Goal: Contribute content: Add original content to the website for others to see

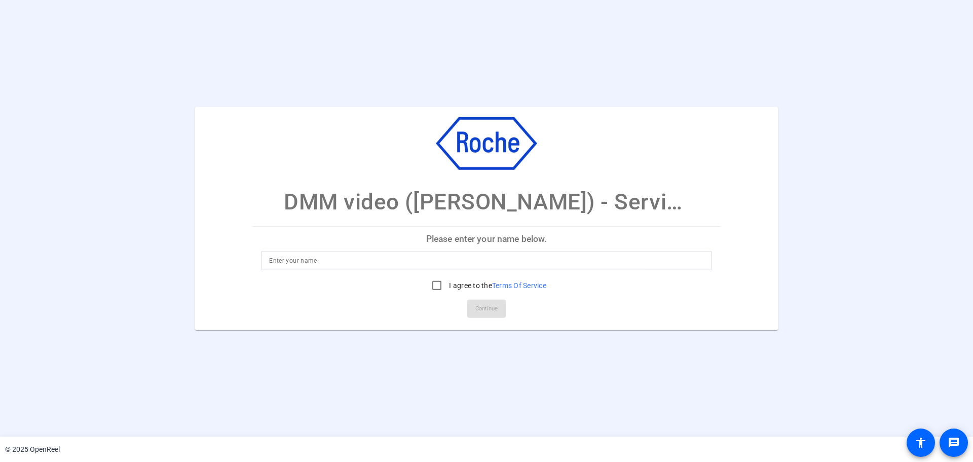
click at [354, 262] on input at bounding box center [486, 260] width 435 height 12
type input "[PERSON_NAME]"
click at [433, 284] on input "I agree to the Terms Of Service" at bounding box center [437, 285] width 20 height 20
checkbox input "true"
click at [477, 313] on span "Continue" at bounding box center [486, 308] width 22 height 15
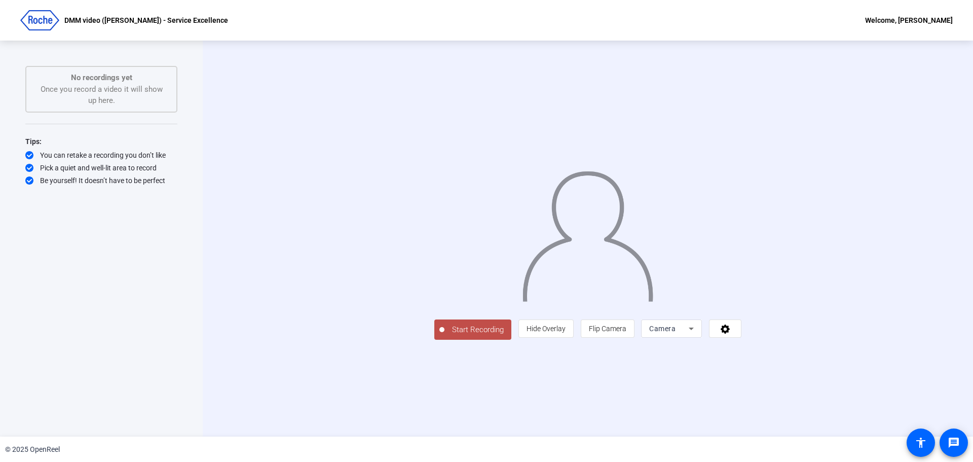
drag, startPoint x: 340, startPoint y: 399, endPoint x: 335, endPoint y: 399, distance: 5.1
click at [445, 336] on span "Start Recording" at bounding box center [478, 330] width 67 height 12
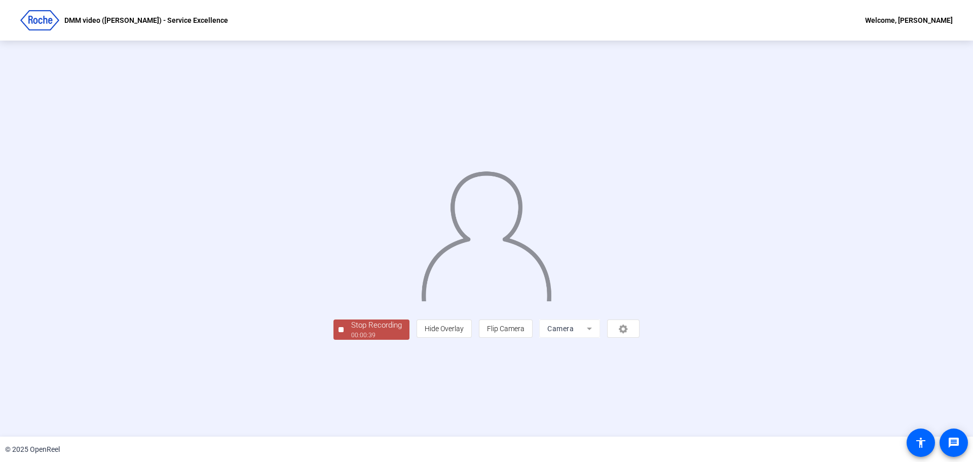
click at [351, 340] on div "00:00:39" at bounding box center [376, 334] width 51 height 9
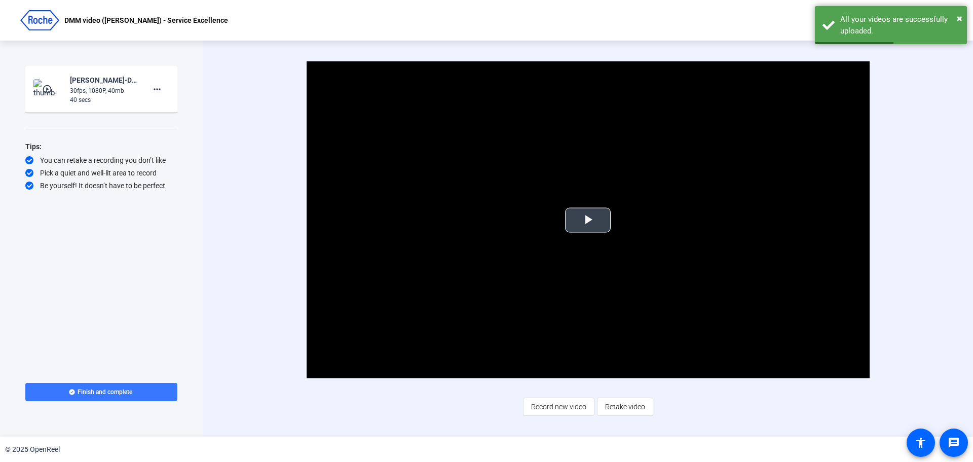
click at [588, 220] on span "Video Player" at bounding box center [588, 220] width 0 height 0
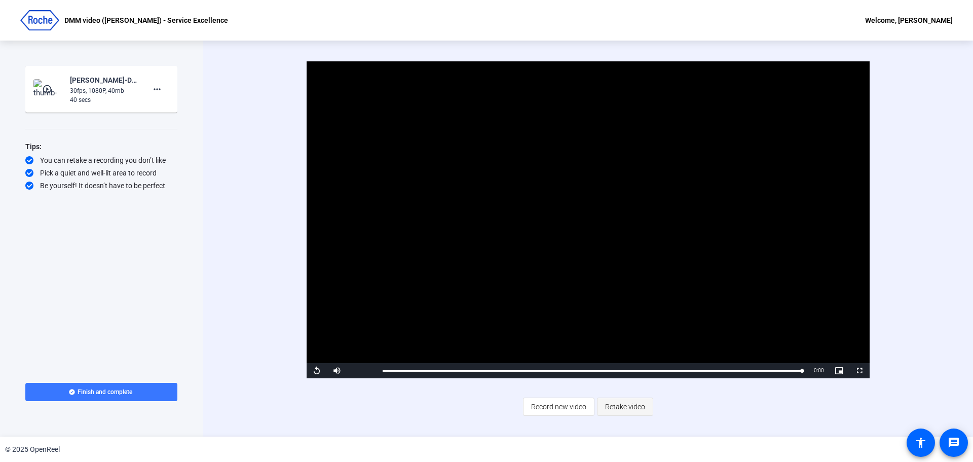
click at [630, 403] on span "Retake video" at bounding box center [625, 406] width 40 height 19
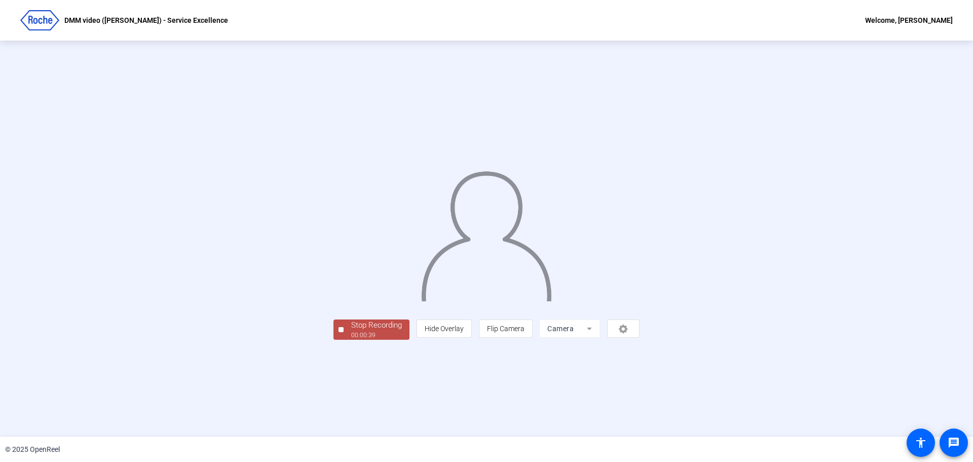
click at [351, 340] on div "00:00:39" at bounding box center [376, 334] width 51 height 9
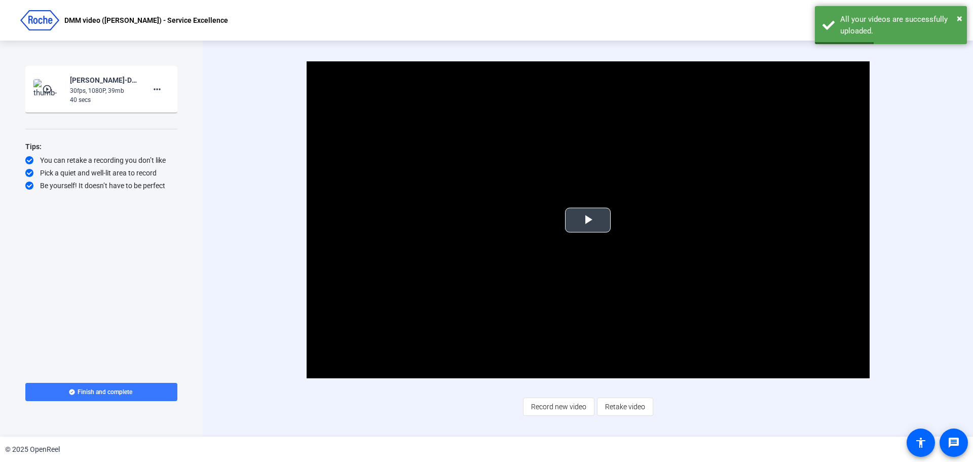
click at [588, 220] on span "Video Player" at bounding box center [588, 220] width 0 height 0
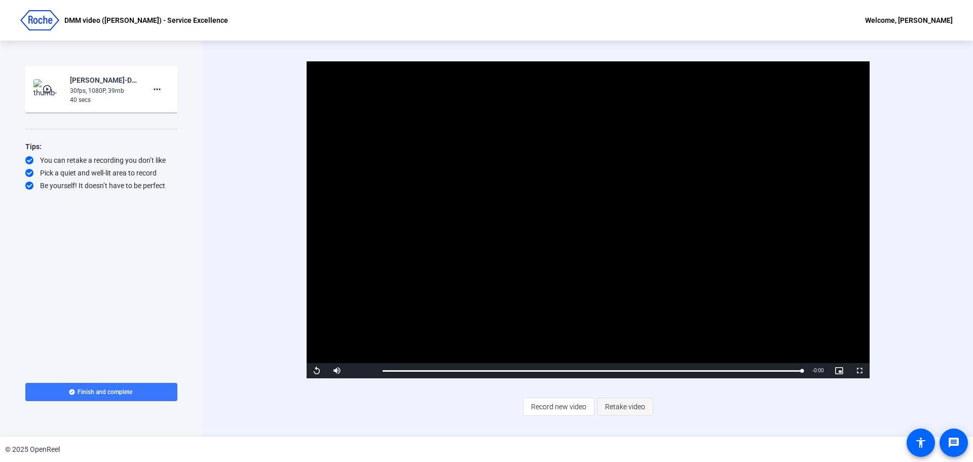
click at [623, 405] on span "Retake video" at bounding box center [625, 406] width 40 height 19
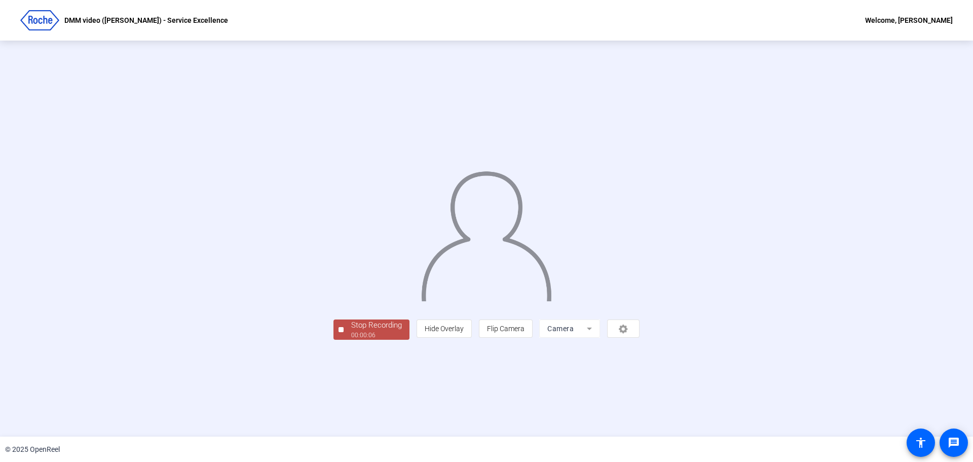
click at [339, 332] on div at bounding box center [341, 329] width 5 height 5
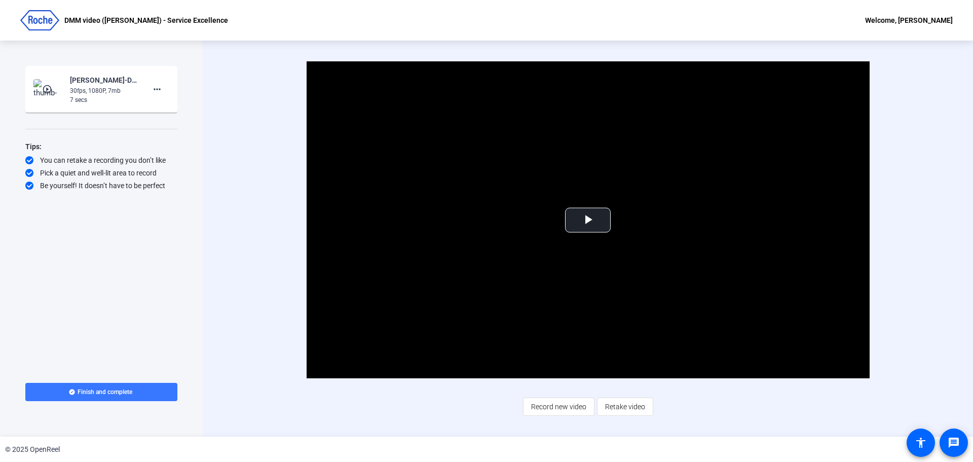
click at [699, 409] on div "Video Player is loading. Play Video Play Mute Current Time 0:00 / Duration 0:06…" at bounding box center [588, 238] width 655 height 354
click at [565, 409] on span "Record new video" at bounding box center [558, 406] width 55 height 19
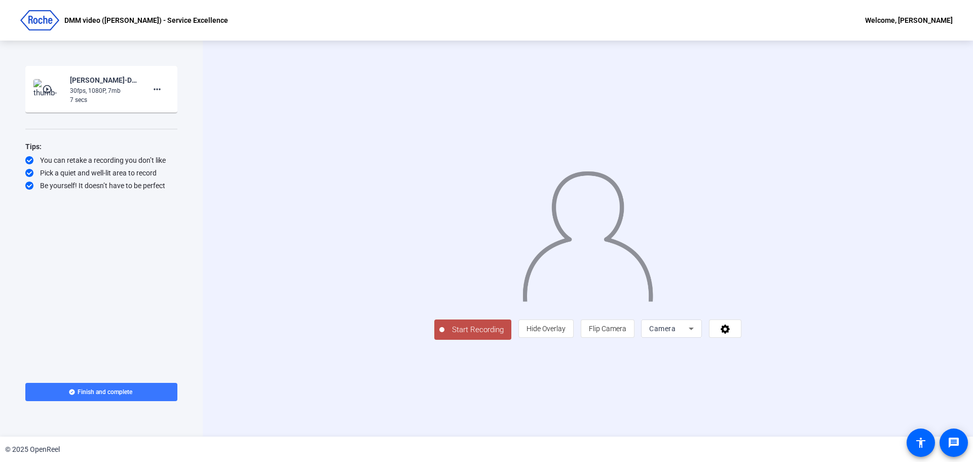
click at [445, 336] on span "Start Recording" at bounding box center [478, 330] width 67 height 12
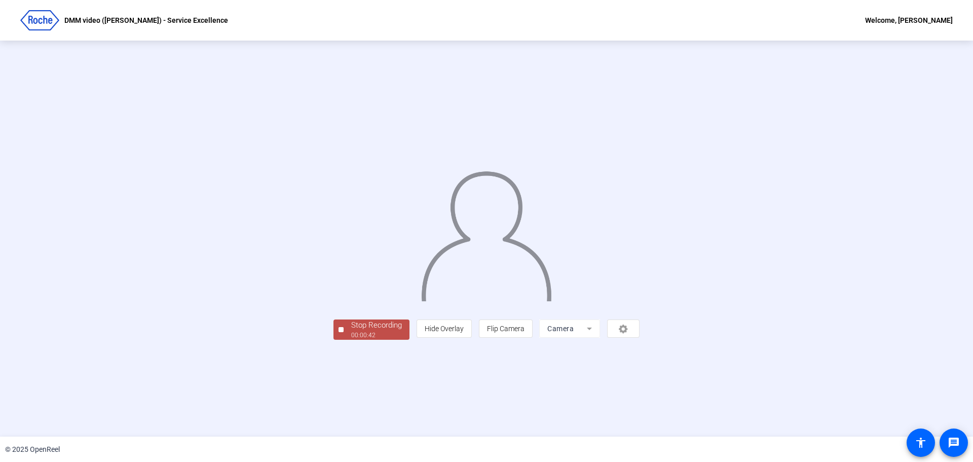
click at [351, 331] on div "Stop Recording" at bounding box center [376, 325] width 51 height 12
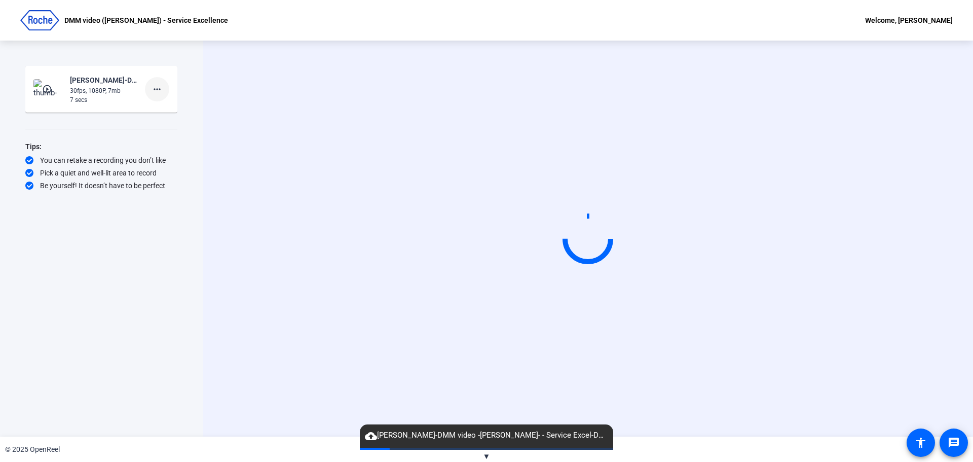
click at [156, 91] on mat-icon "more_horiz" at bounding box center [157, 89] width 12 height 12
click at [160, 109] on span "Delete clip" at bounding box center [173, 110] width 41 height 12
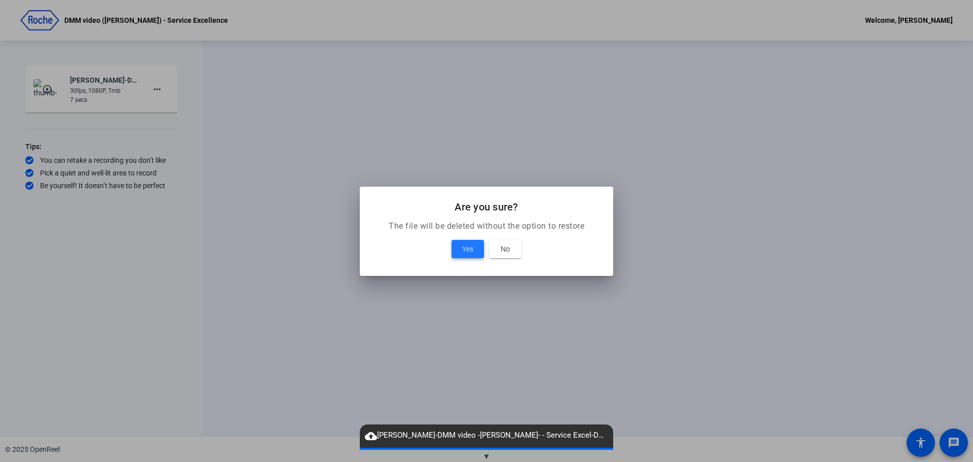
click at [462, 241] on span at bounding box center [468, 249] width 32 height 24
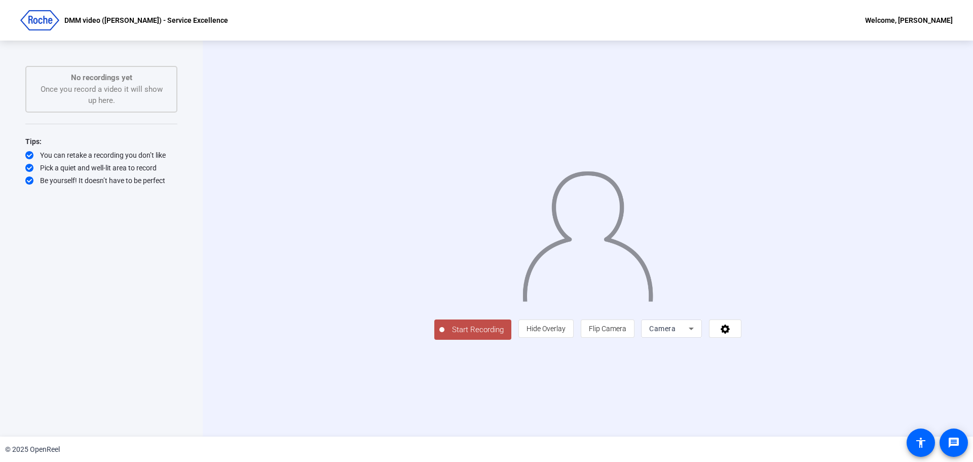
click at [142, 253] on div "Start Recording No recordings yet Once you record a video it will show up here.…" at bounding box center [101, 228] width 152 height 324
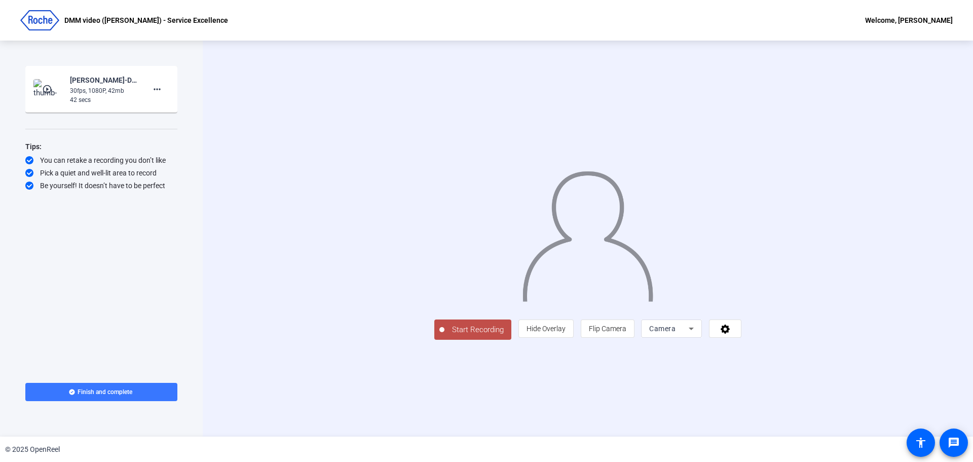
click at [45, 89] on mat-icon "play_circle_outline" at bounding box center [48, 89] width 12 height 10
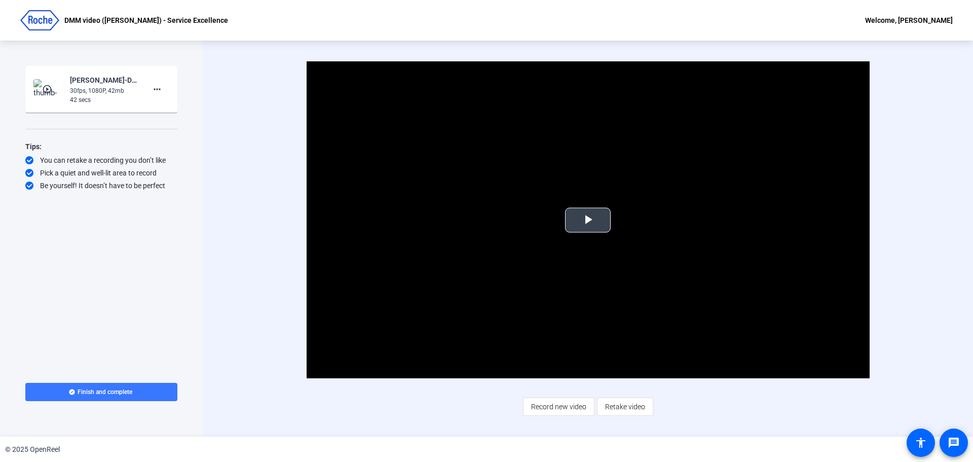
click at [588, 220] on span "Video Player" at bounding box center [588, 220] width 0 height 0
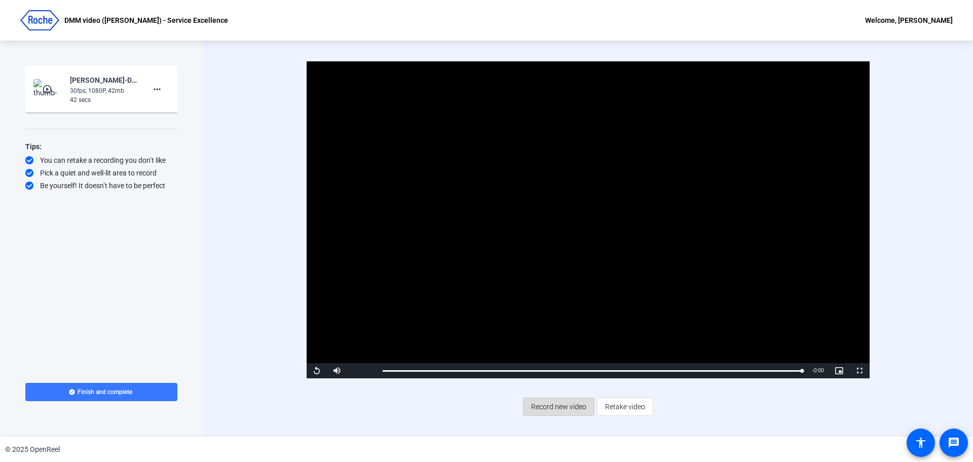
click at [565, 408] on span "Record new video" at bounding box center [558, 406] width 55 height 19
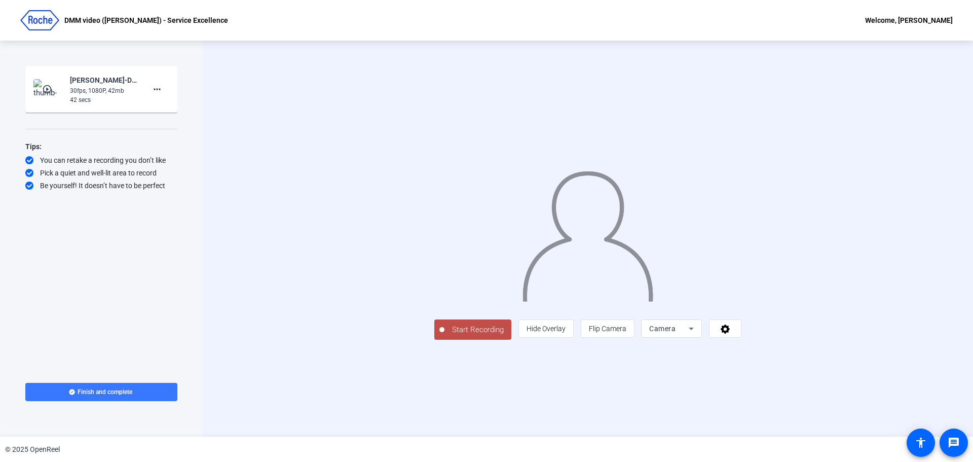
click at [445, 336] on span "Start Recording" at bounding box center [478, 330] width 67 height 12
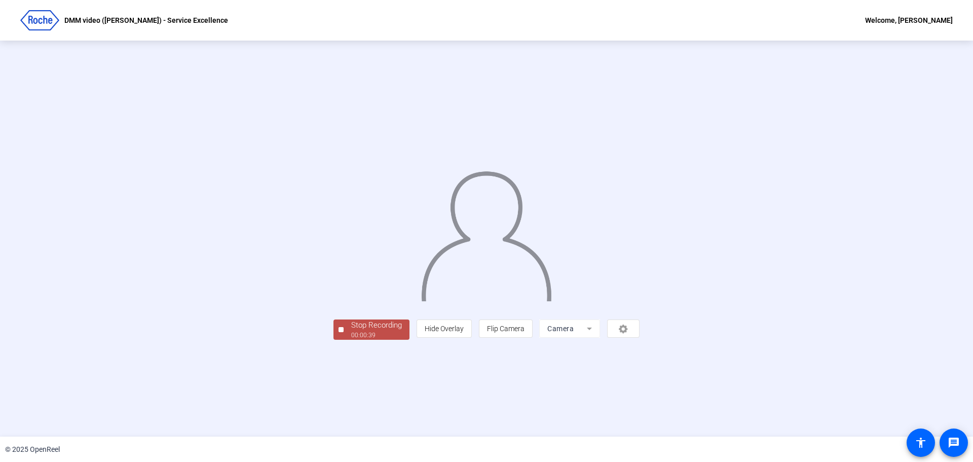
click at [351, 331] on div "Stop Recording" at bounding box center [376, 325] width 51 height 12
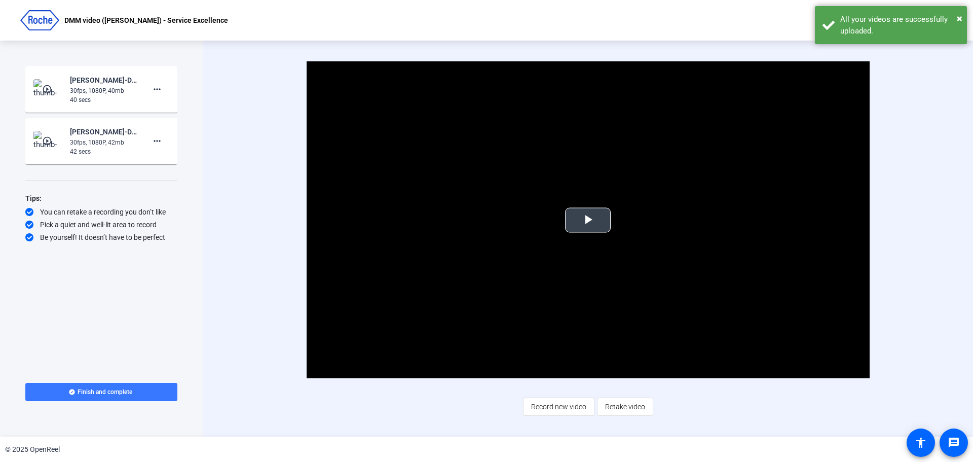
click at [588, 220] on span "Video Player" at bounding box center [588, 220] width 0 height 0
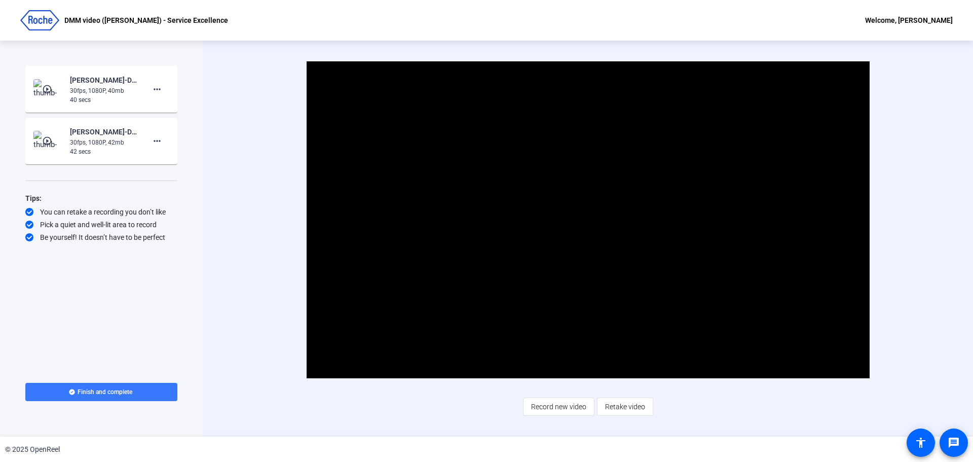
click at [47, 89] on mat-icon "play_circle_outline" at bounding box center [48, 89] width 12 height 10
click at [588, 220] on span "Video Player" at bounding box center [588, 220] width 0 height 0
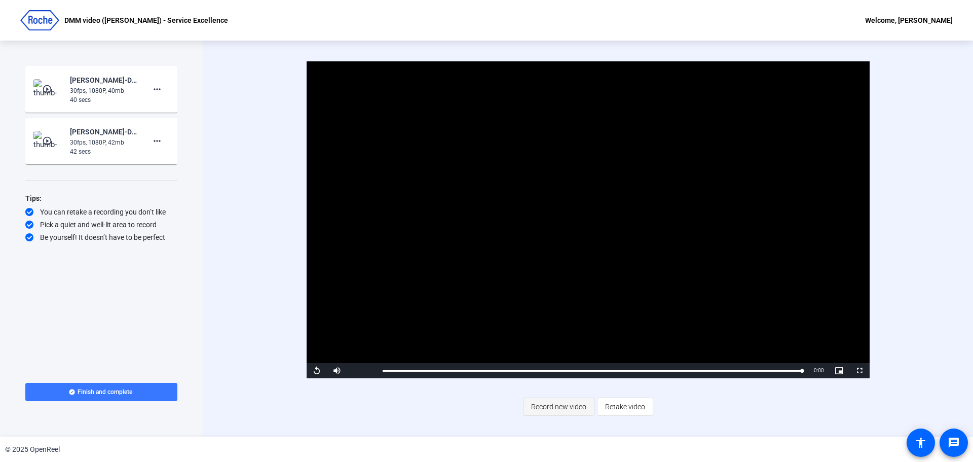
click at [553, 407] on span "Record new video" at bounding box center [558, 406] width 55 height 19
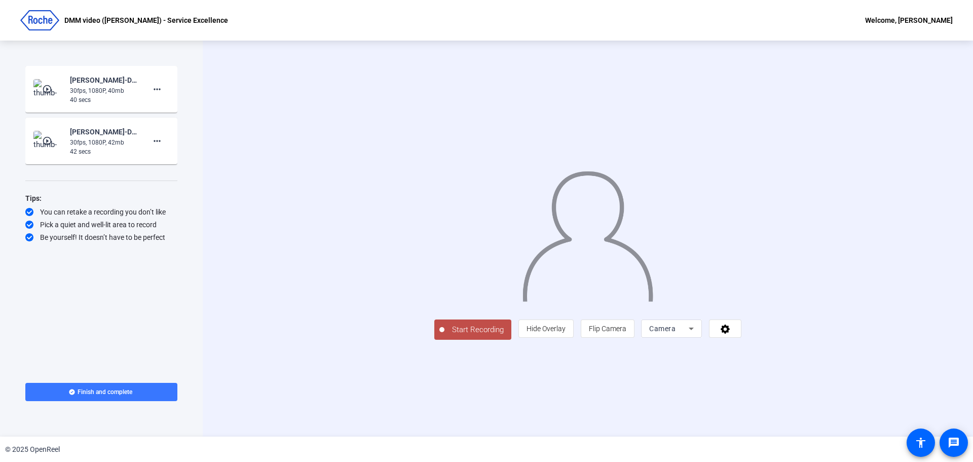
click at [445, 336] on span "Start Recording" at bounding box center [478, 330] width 67 height 12
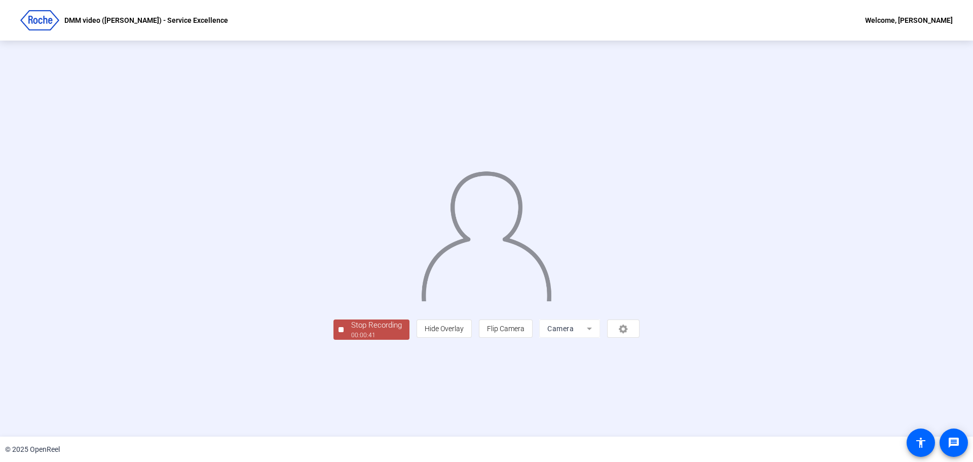
click at [351, 331] on div "Stop Recording" at bounding box center [376, 325] width 51 height 12
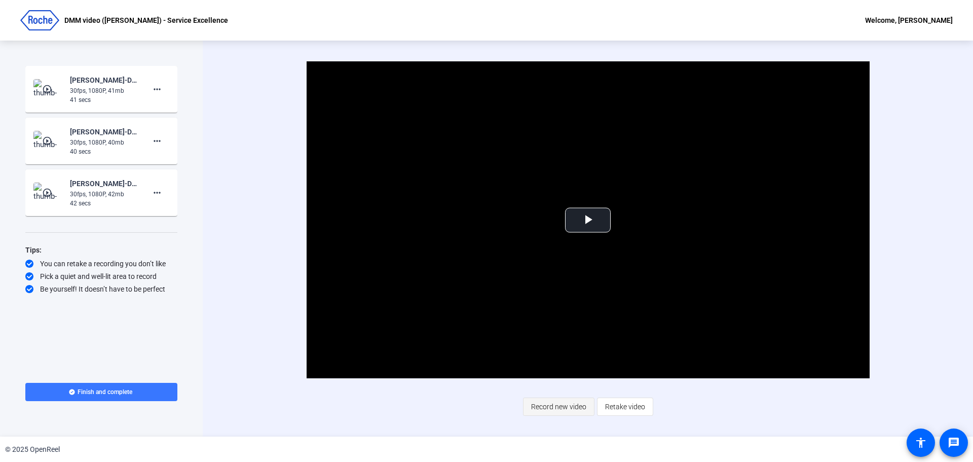
click at [566, 409] on span "Record new video" at bounding box center [558, 406] width 55 height 19
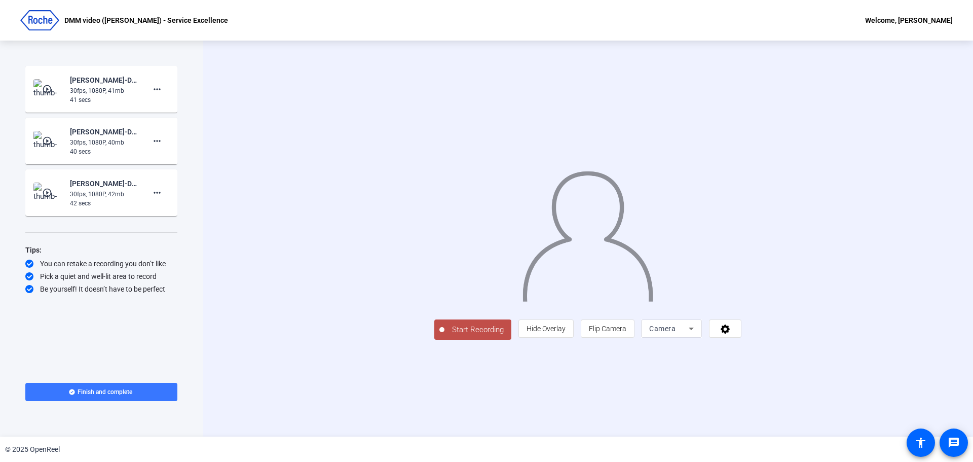
click at [445, 336] on span "Start Recording" at bounding box center [478, 330] width 67 height 12
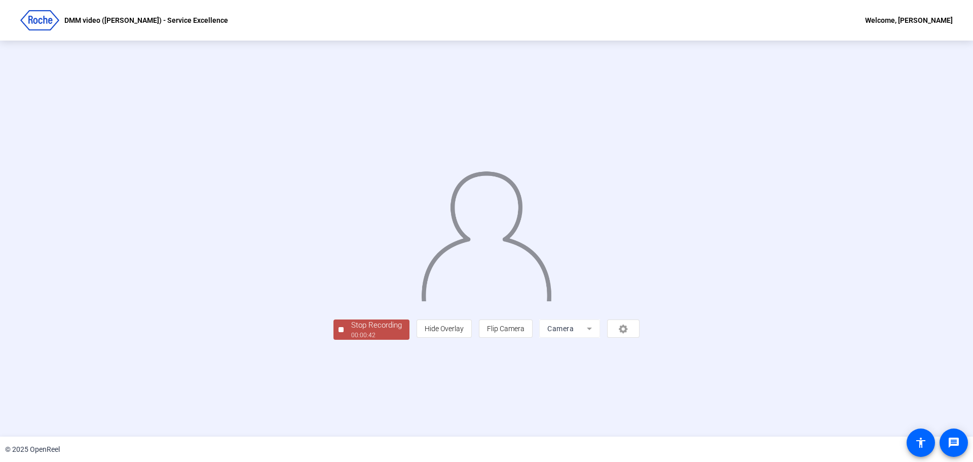
click at [351, 331] on div "Stop Recording" at bounding box center [376, 325] width 51 height 12
